Goal: Information Seeking & Learning: Learn about a topic

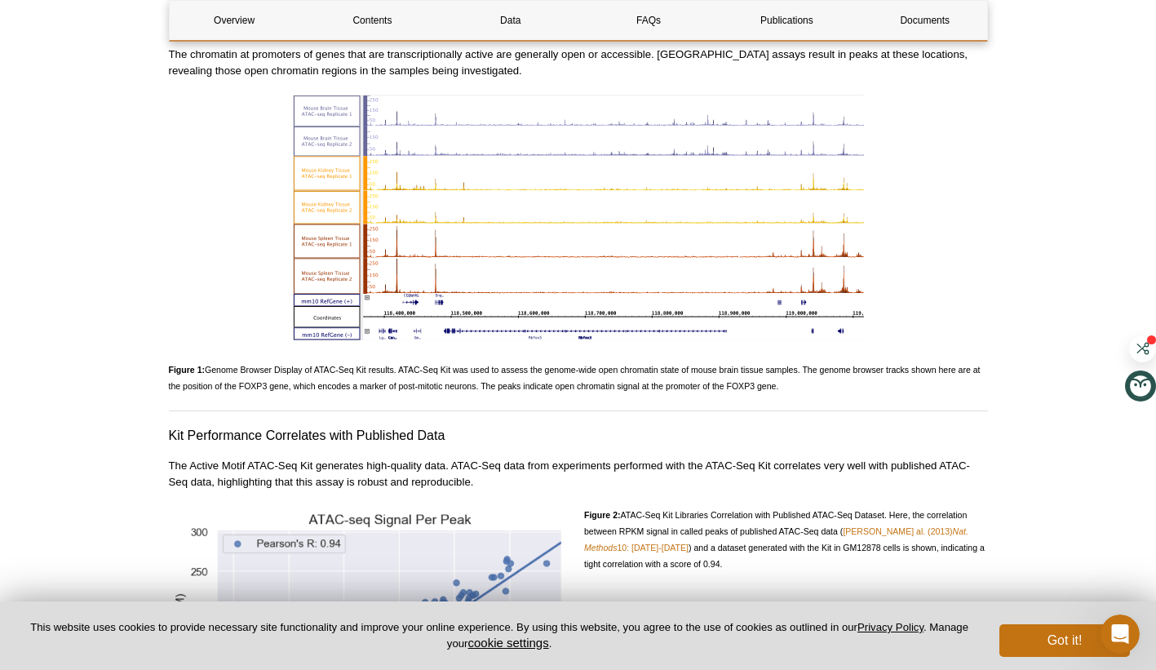
scroll to position [1740, 0]
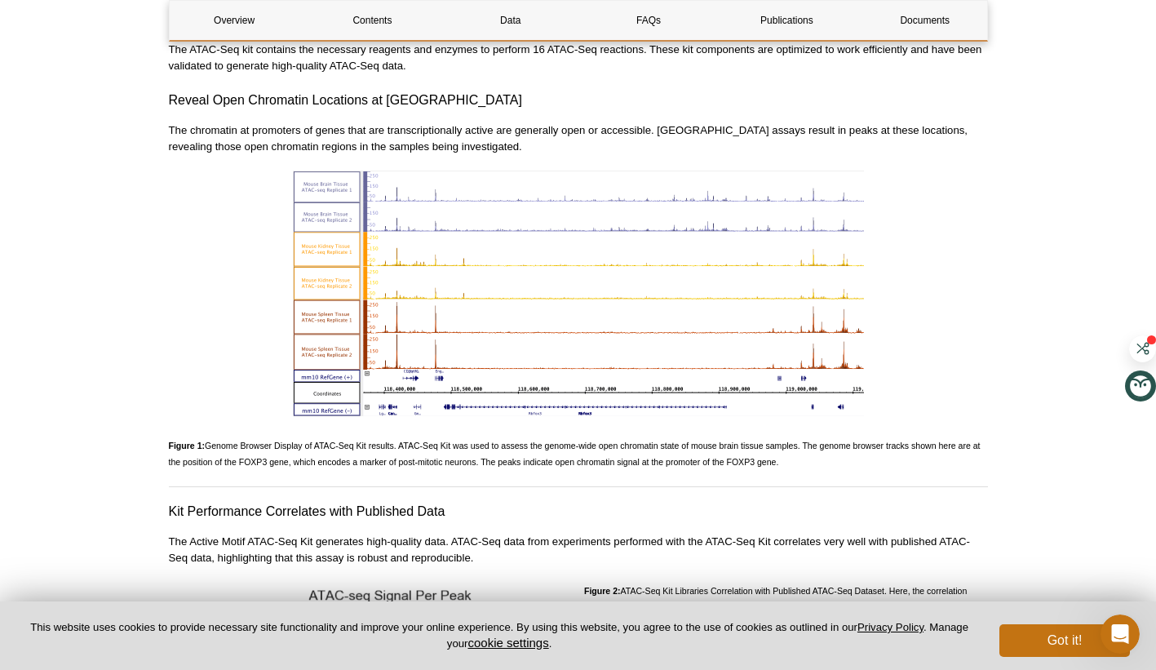
click at [525, 368] on img at bounding box center [578, 293] width 571 height 246
click at [529, 357] on img at bounding box center [578, 293] width 571 height 246
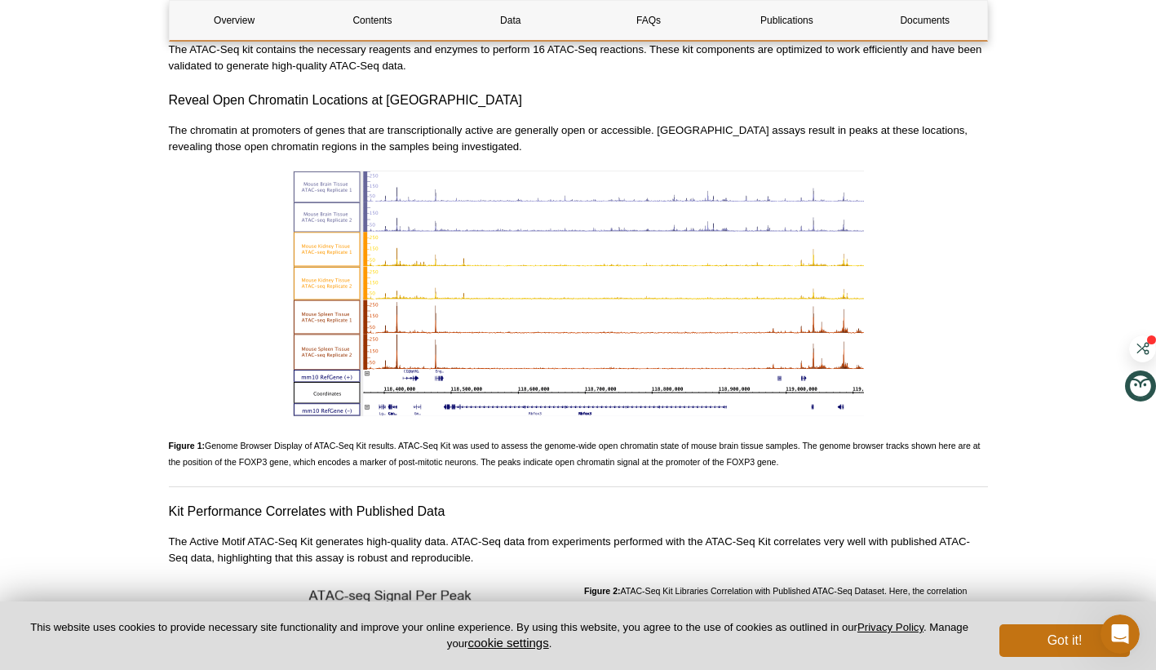
click at [840, 385] on img at bounding box center [578, 293] width 571 height 246
click at [553, 248] on img at bounding box center [578, 293] width 571 height 246
click at [555, 253] on img at bounding box center [578, 293] width 571 height 246
click at [553, 251] on img at bounding box center [578, 293] width 571 height 246
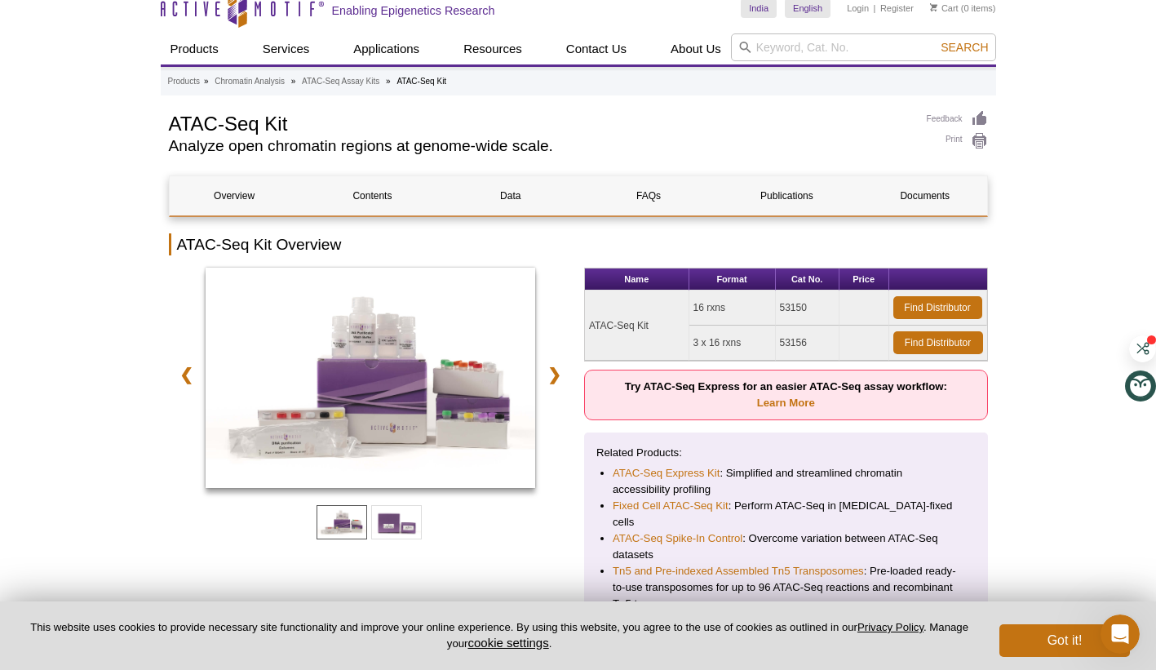
scroll to position [0, 0]
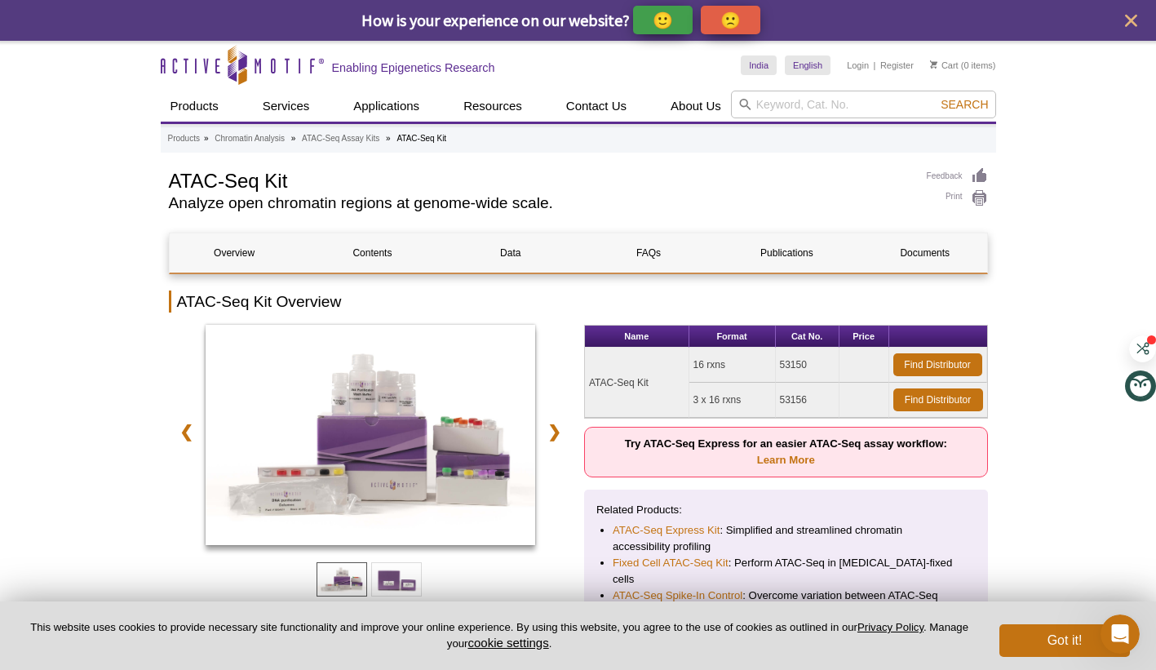
drag, startPoint x: 782, startPoint y: 364, endPoint x: 807, endPoint y: 363, distance: 24.5
click at [807, 363] on td "53150" at bounding box center [808, 364] width 64 height 35
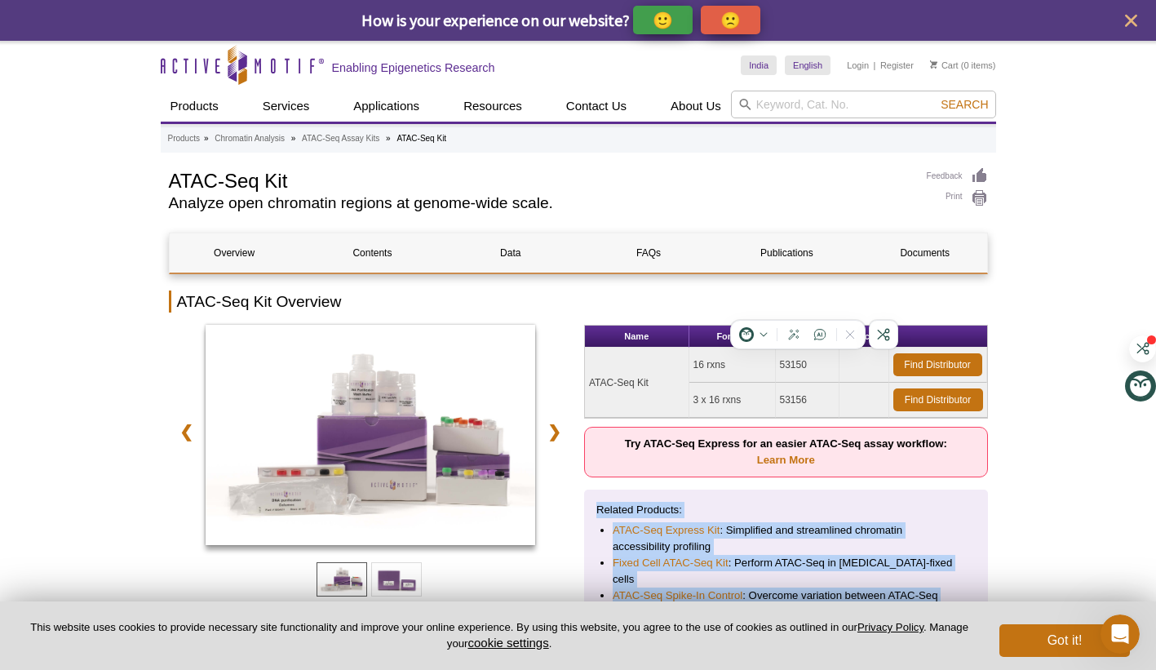
scroll to position [135, 0]
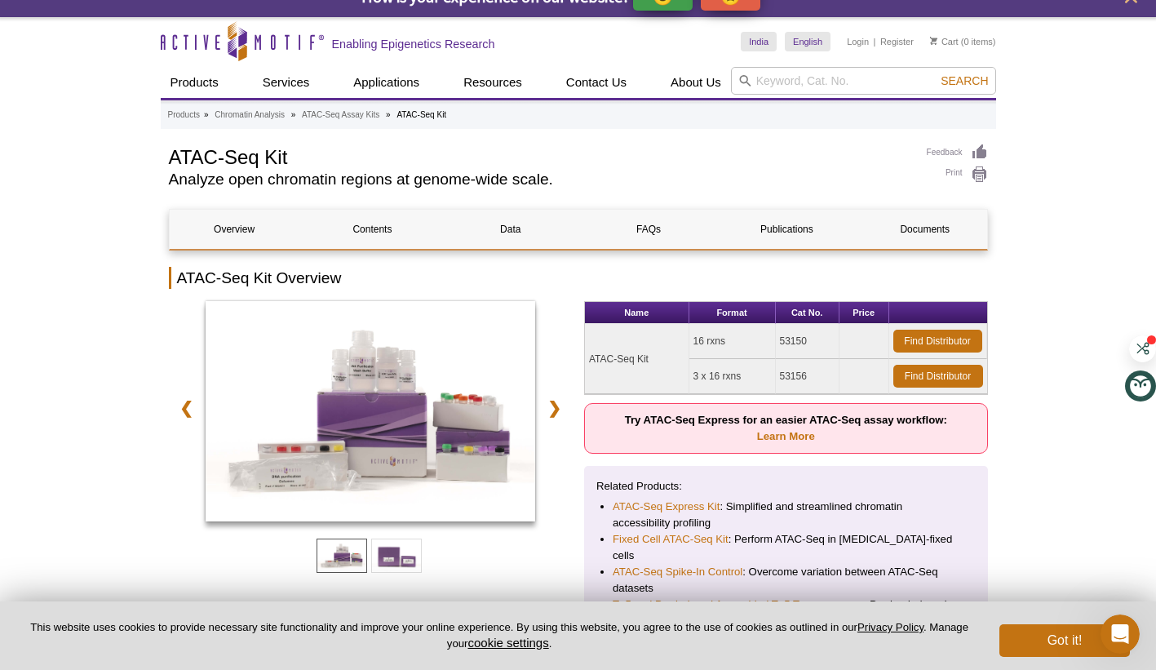
scroll to position [0, 0]
